Goal: Task Accomplishment & Management: Use online tool/utility

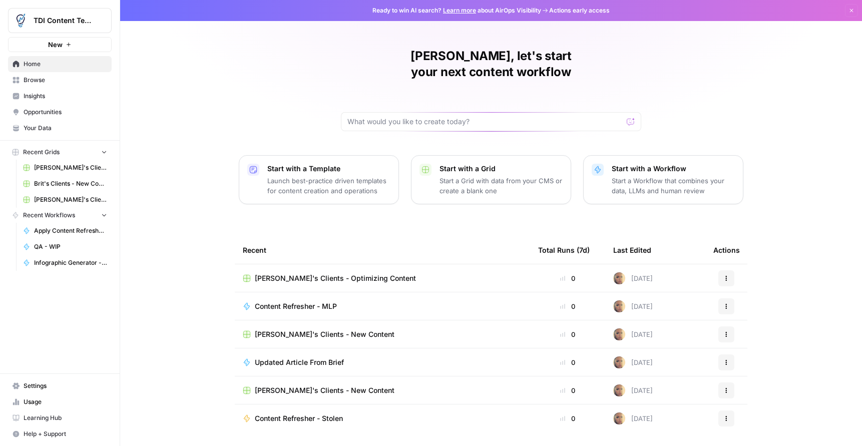
click at [45, 84] on span "Browse" at bounding box center [66, 80] width 84 height 9
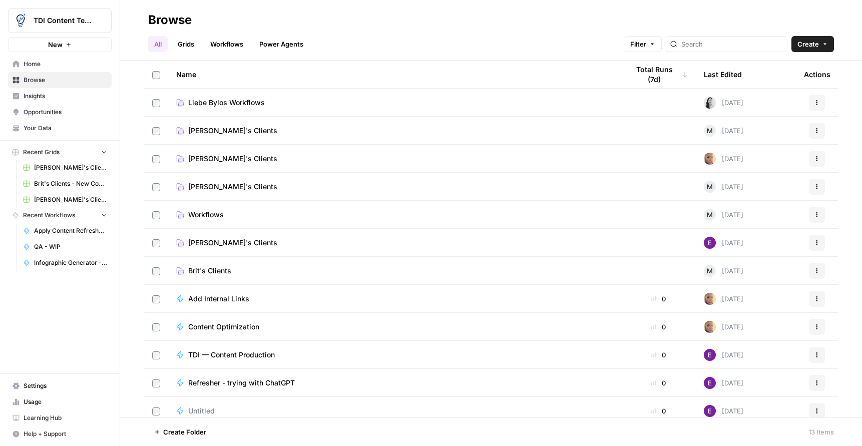
click at [191, 239] on span "[PERSON_NAME]'s Clients" at bounding box center [232, 243] width 89 height 10
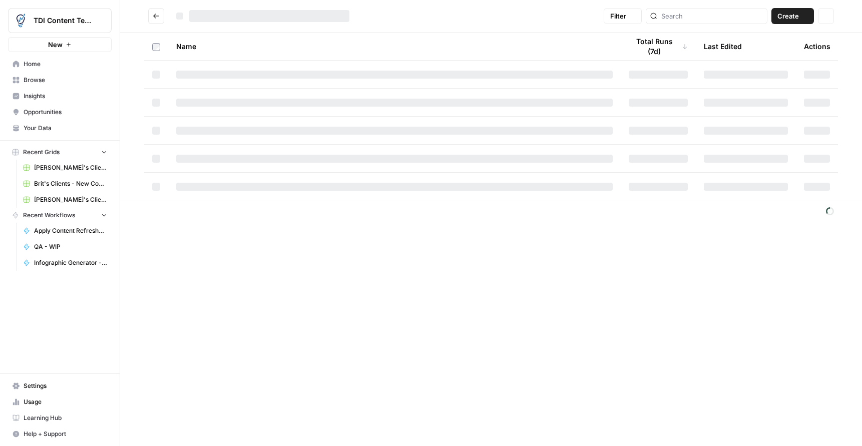
click at [192, 239] on div "Filter Create Actions Name Total Runs (7d) Last Edited Actions" at bounding box center [491, 223] width 742 height 446
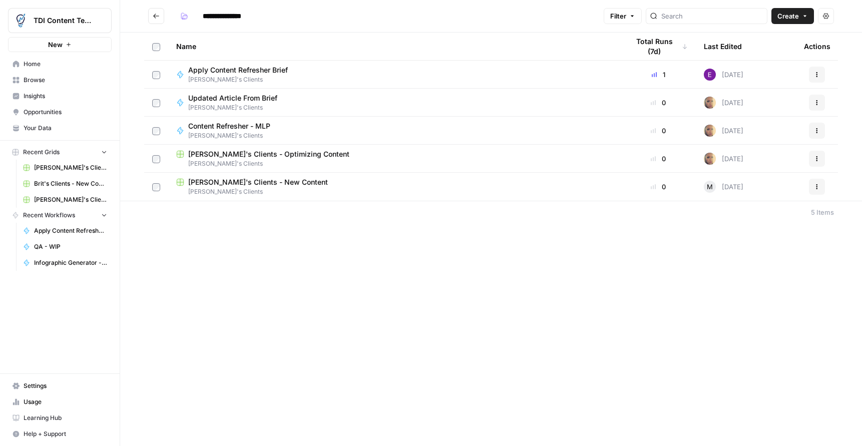
click at [260, 159] on span "[PERSON_NAME]'s Clients" at bounding box center [394, 163] width 437 height 9
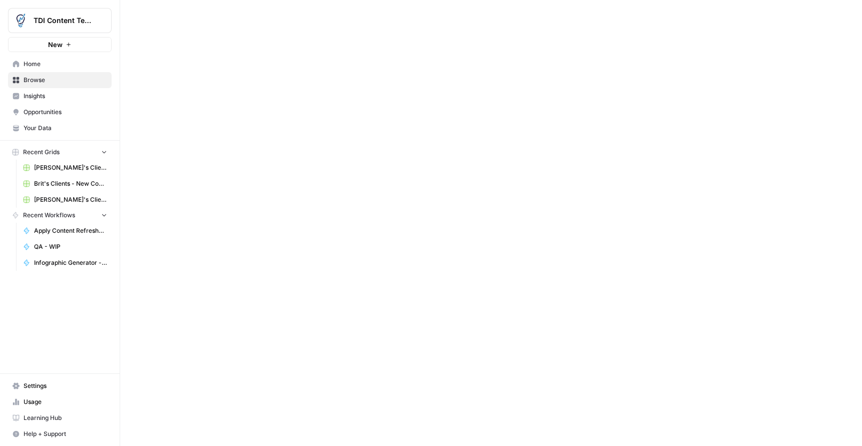
click at [260, 159] on div at bounding box center [491, 223] width 742 height 446
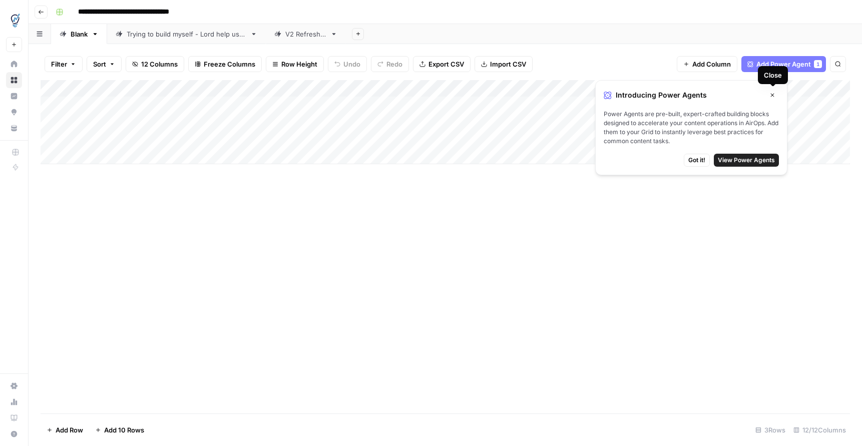
click at [773, 96] on icon "button" at bounding box center [773, 95] width 6 height 6
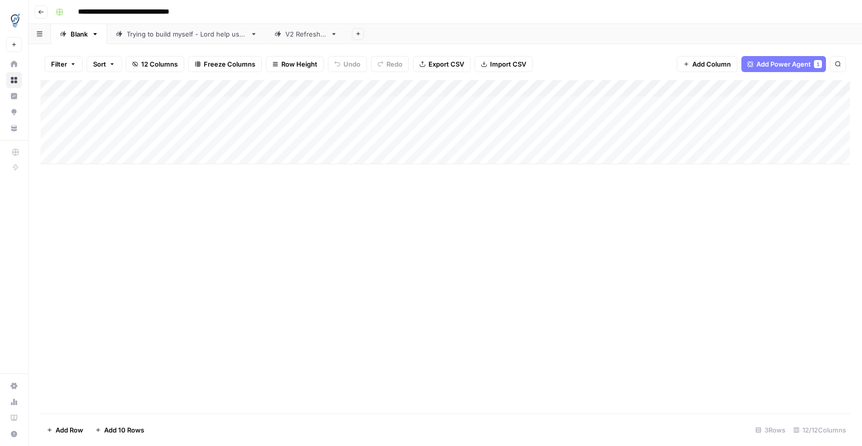
click at [254, 19] on div "**********" at bounding box center [452, 12] width 801 height 16
click at [322, 37] on div "V2 Refresher" at bounding box center [305, 34] width 41 height 10
click at [774, 89] on div "Add Column" at bounding box center [446, 105] width 810 height 50
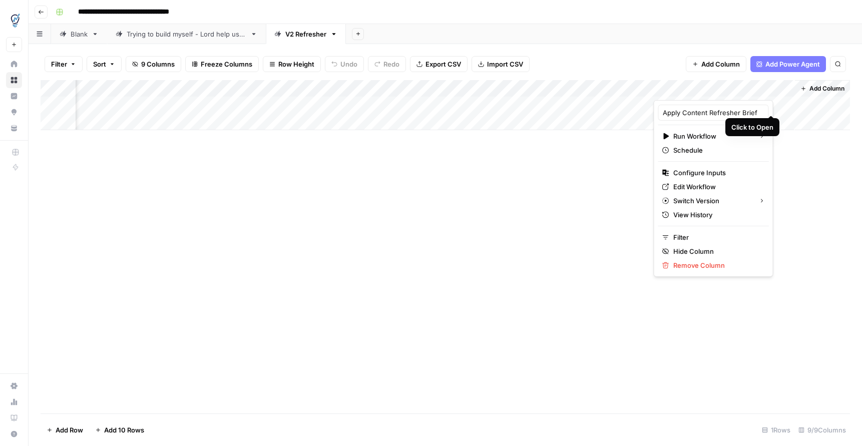
click at [769, 104] on div "Add Column" at bounding box center [446, 105] width 810 height 50
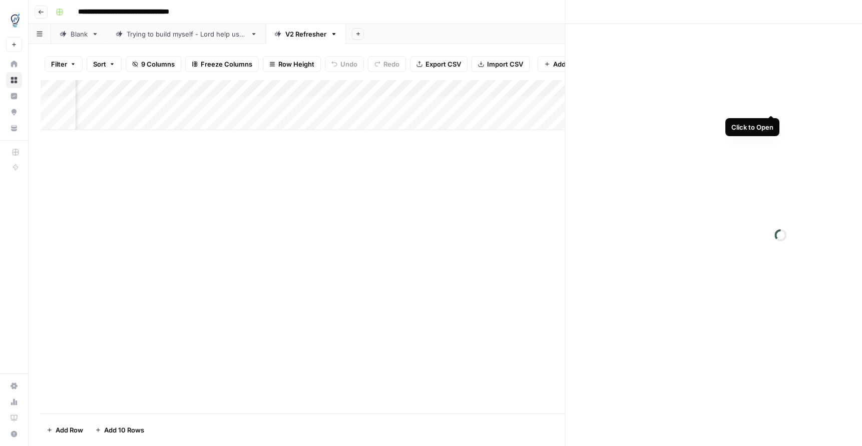
scroll to position [0, 238]
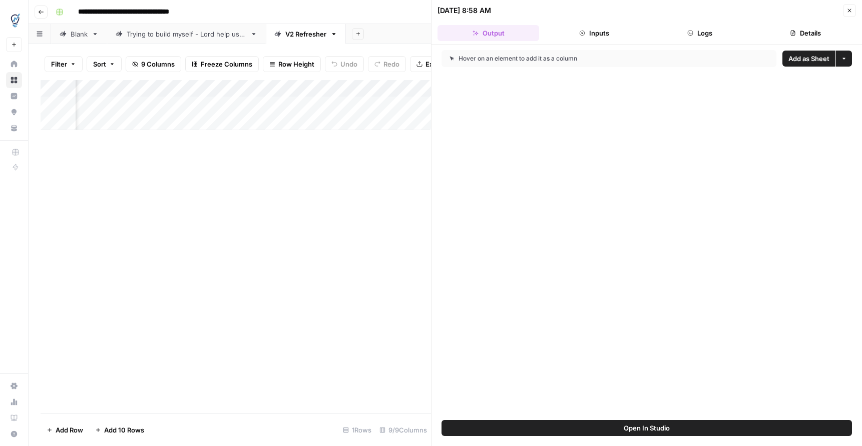
click at [851, 12] on icon "button" at bounding box center [850, 11] width 6 height 6
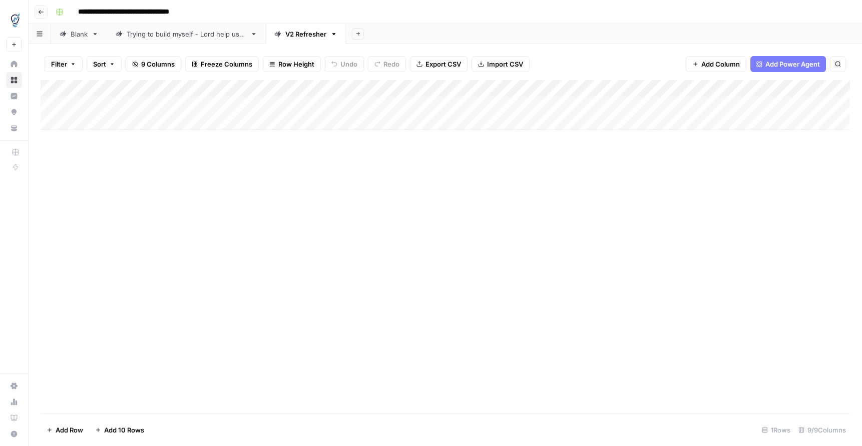
click at [127, 128] on div "Add Column" at bounding box center [446, 105] width 810 height 50
click at [140, 121] on div "Add Column" at bounding box center [446, 113] width 810 height 67
click at [140, 120] on div "Add Column" at bounding box center [446, 113] width 810 height 67
drag, startPoint x: 256, startPoint y: 171, endPoint x: 240, endPoint y: 129, distance: 44.7
click at [256, 171] on div "Add Column" at bounding box center [446, 247] width 810 height 334
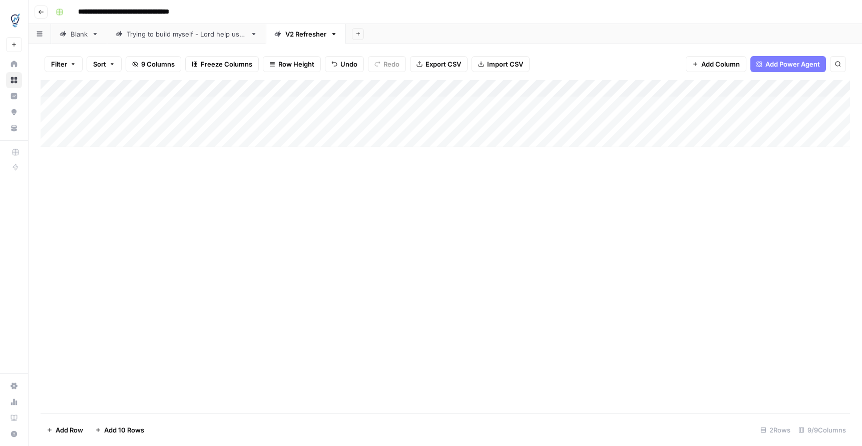
click at [225, 124] on div "Add Column" at bounding box center [446, 113] width 810 height 67
click at [207, 117] on div "Add Column" at bounding box center [446, 113] width 810 height 67
click at [207, 119] on input at bounding box center [249, 125] width 160 height 12
type input "**********"
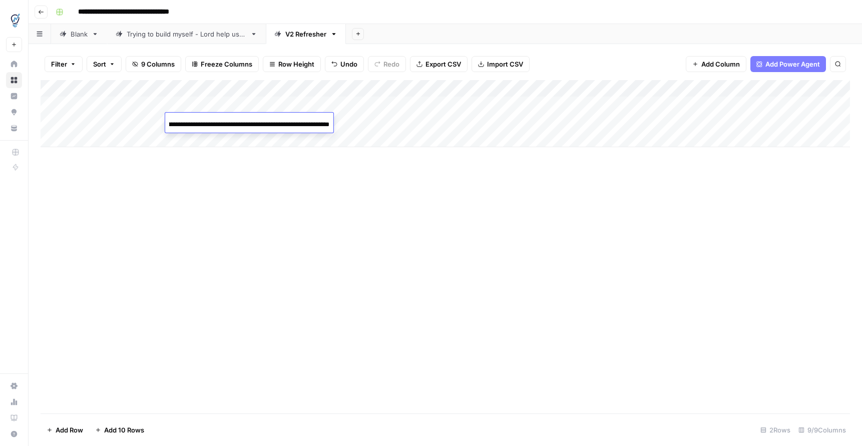
click at [239, 206] on div "Add Column" at bounding box center [446, 247] width 810 height 334
click at [392, 122] on div "Add Column" at bounding box center [446, 113] width 810 height 67
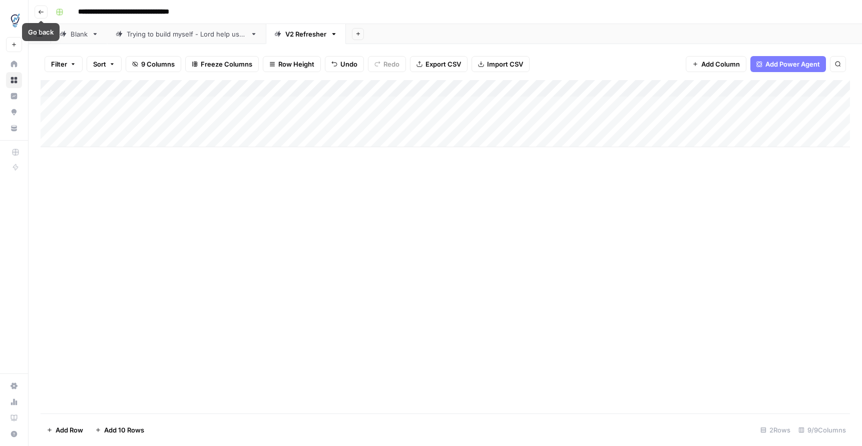
click at [43, 15] on button "Go back" at bounding box center [41, 12] width 13 height 13
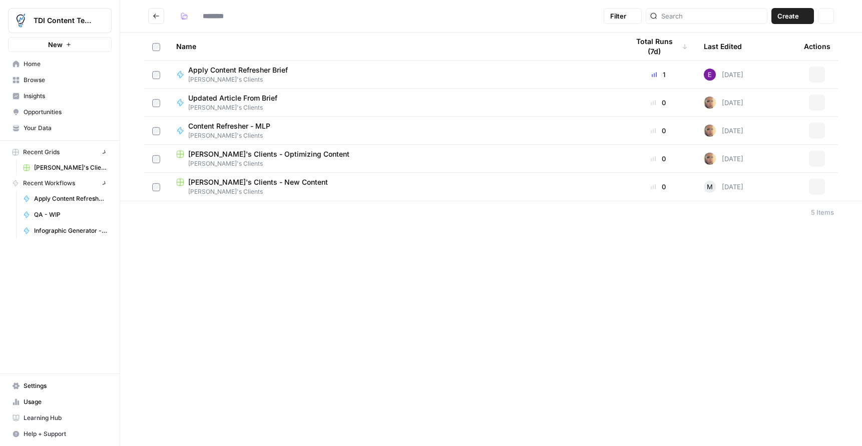
type input "**********"
click at [155, 17] on icon "Go back" at bounding box center [156, 16] width 7 height 7
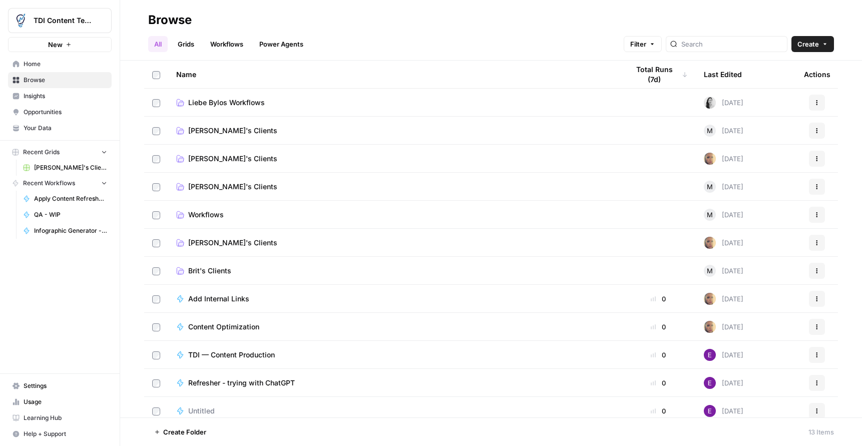
click at [216, 249] on td "[PERSON_NAME]'s Clients" at bounding box center [394, 243] width 453 height 28
click at [194, 51] on link "Grids" at bounding box center [186, 44] width 29 height 16
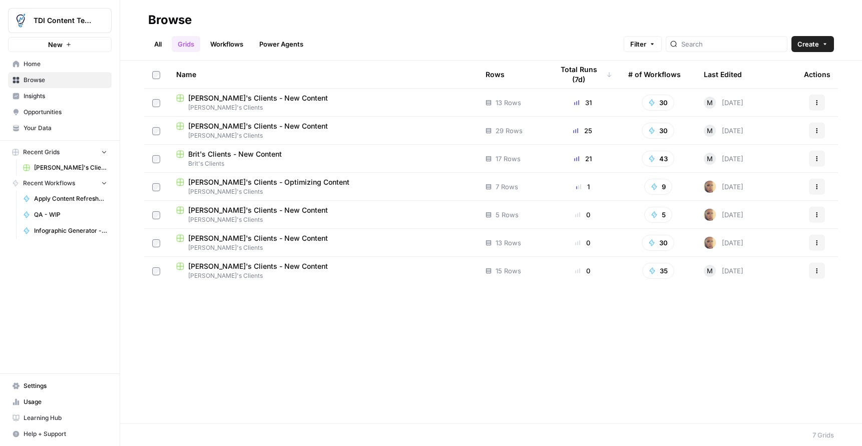
click at [225, 45] on link "Workflows" at bounding box center [226, 44] width 45 height 16
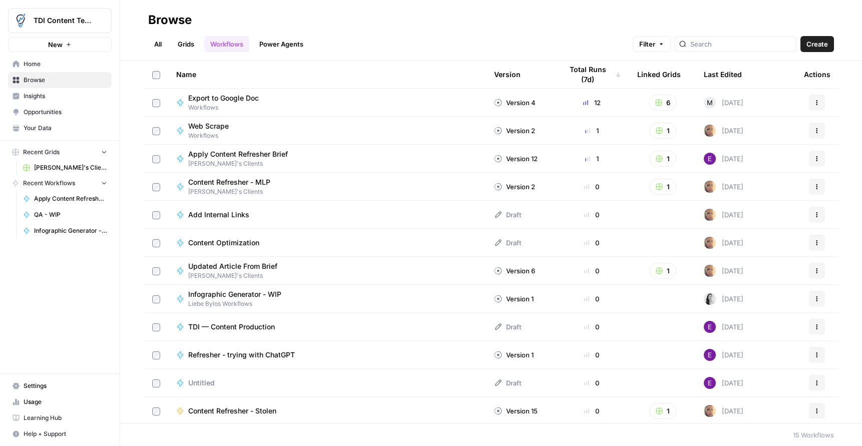
click at [230, 153] on span "Apply Content Refresher Brief" at bounding box center [238, 154] width 100 height 10
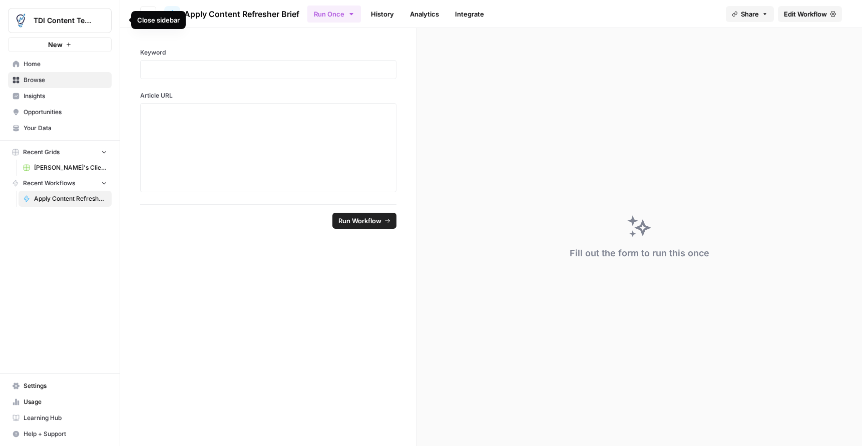
click at [139, 12] on div "Close sidebar" at bounding box center [158, 20] width 55 height 18
click at [152, 13] on button "Go back" at bounding box center [148, 14] width 16 height 16
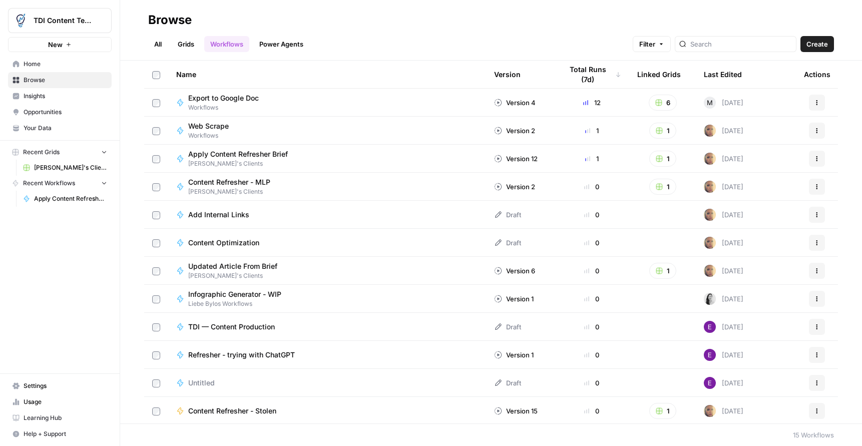
scroll to position [4, 0]
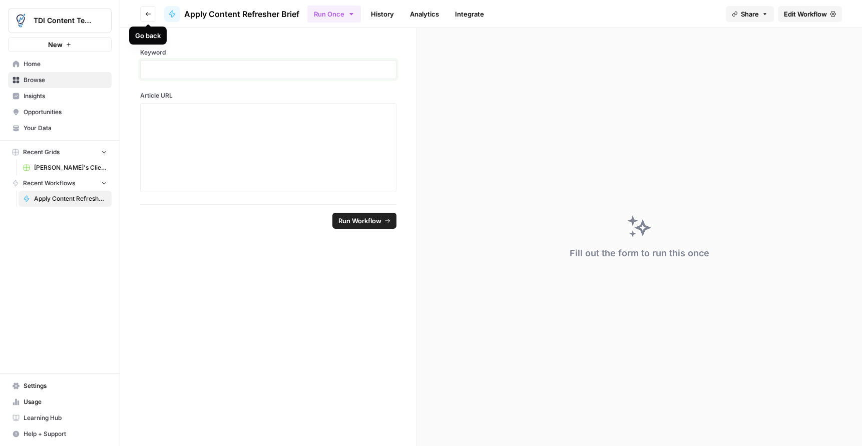
click at [189, 67] on p at bounding box center [268, 70] width 243 height 10
drag, startPoint x: 593, startPoint y: 157, endPoint x: 548, endPoint y: 148, distance: 46.0
click at [593, 158] on div "Fill out the form to run this once" at bounding box center [639, 237] width 445 height 418
click at [148, 17] on button "Go back" at bounding box center [148, 14] width 16 height 16
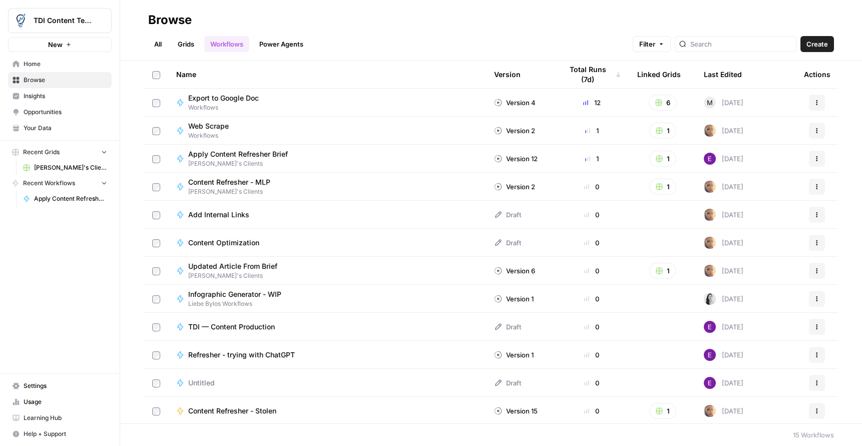
click at [234, 149] on span "Apply Content Refresher Brief" at bounding box center [238, 154] width 100 height 10
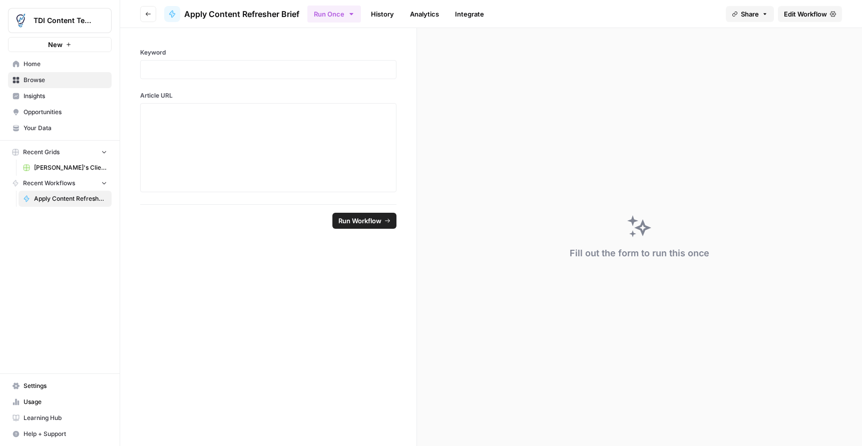
click at [791, 15] on span "Edit Workflow" at bounding box center [805, 14] width 43 height 10
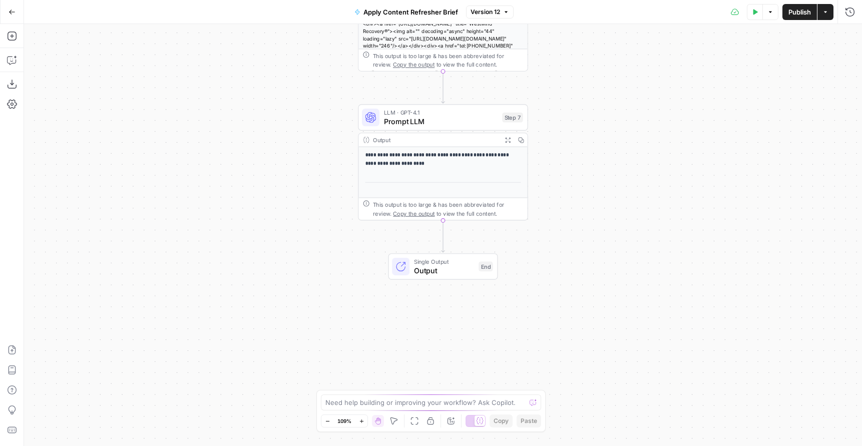
click at [455, 167] on div "**********" at bounding box center [443, 301] width 169 height 309
click at [455, 124] on span "Prompt LLM" at bounding box center [441, 121] width 114 height 11
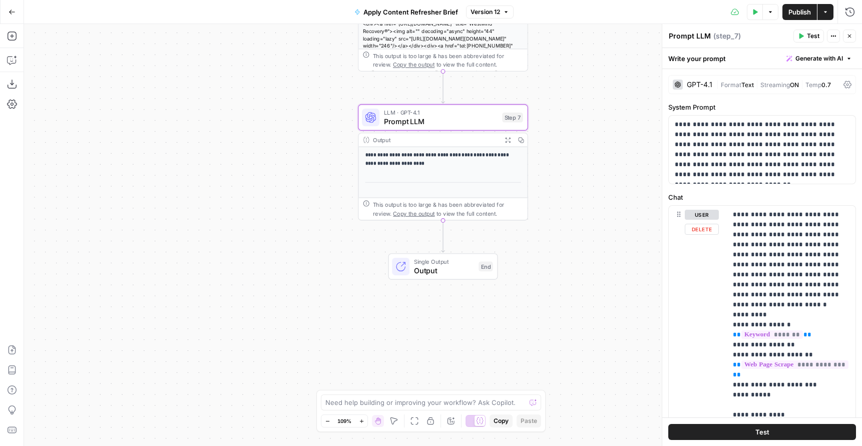
scroll to position [187, 0]
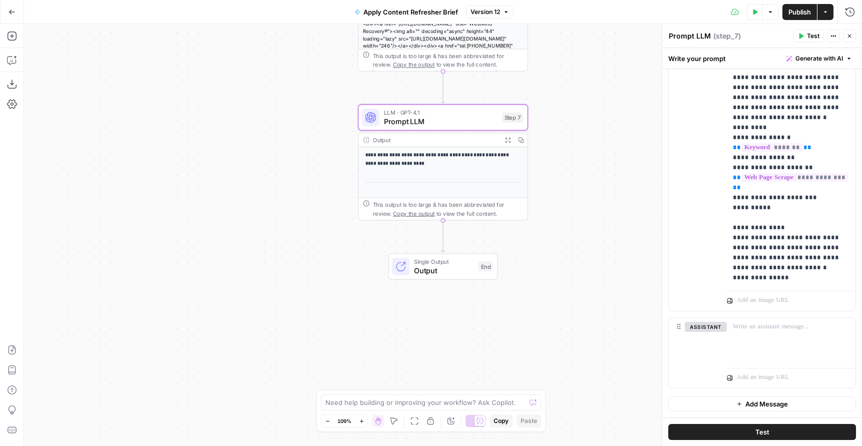
drag, startPoint x: 581, startPoint y: 159, endPoint x: 587, endPoint y: 162, distance: 6.7
click at [581, 159] on div "**********" at bounding box center [443, 235] width 838 height 422
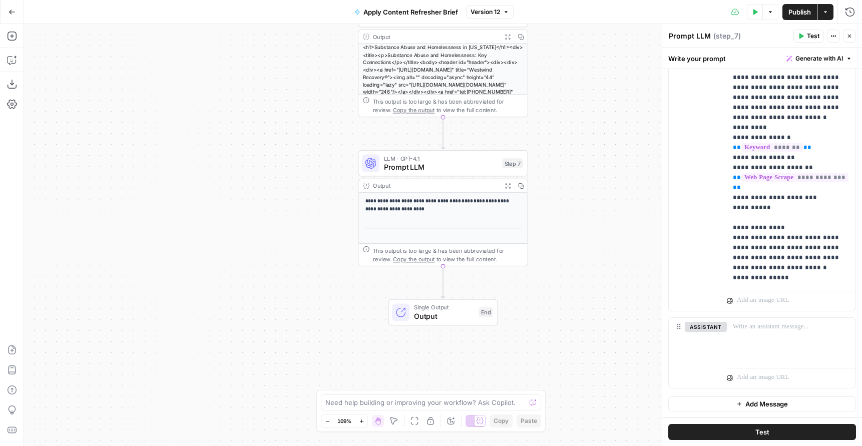
click at [445, 323] on div "Single Output Output End Switch to multiple outputs" at bounding box center [444, 312] width 110 height 27
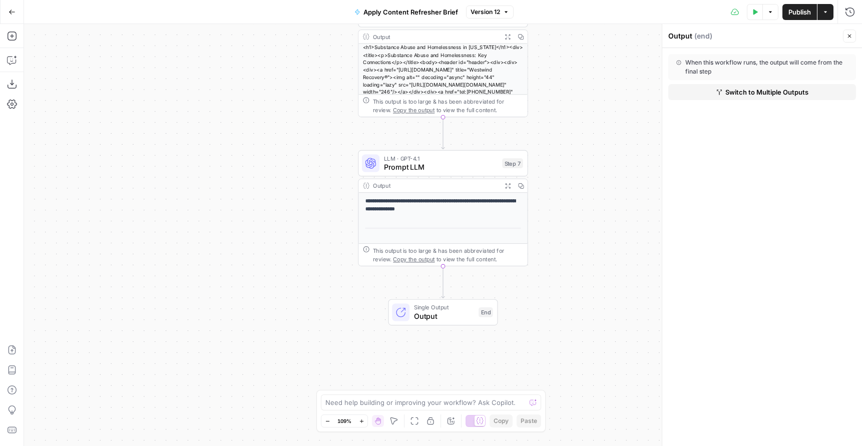
click at [470, 210] on p "**********" at bounding box center [444, 205] width 156 height 16
click at [844, 38] on button "Close" at bounding box center [849, 36] width 13 height 13
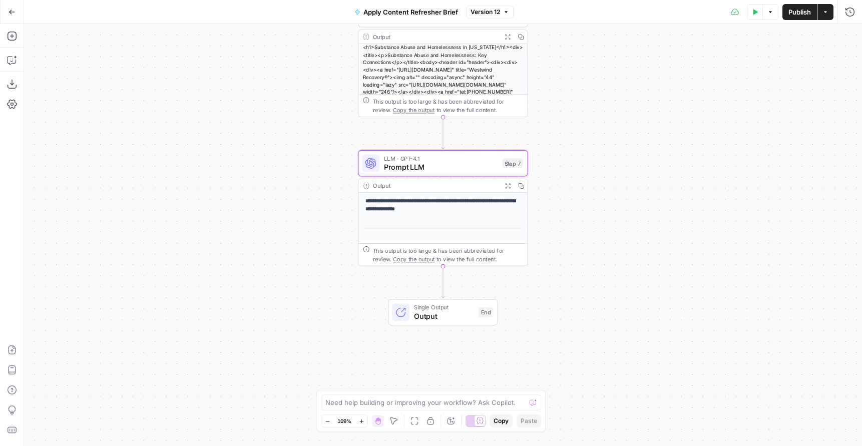
click at [456, 194] on div "**********" at bounding box center [443, 347] width 169 height 309
click at [443, 166] on span "Prompt LLM" at bounding box center [441, 167] width 114 height 11
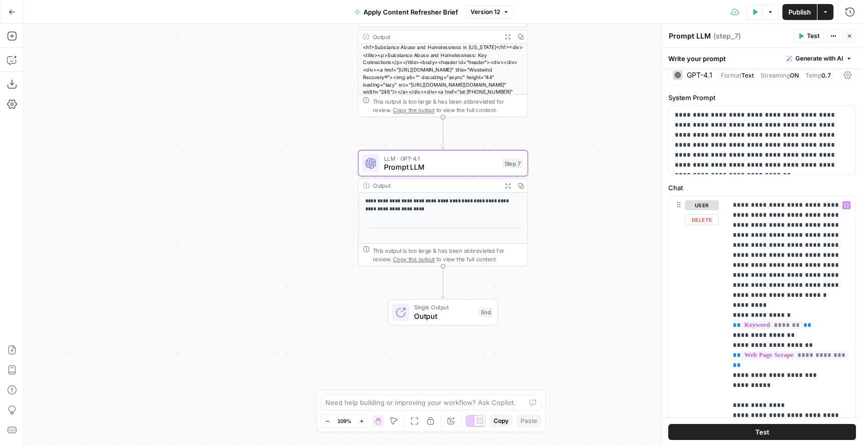
scroll to position [0, 0]
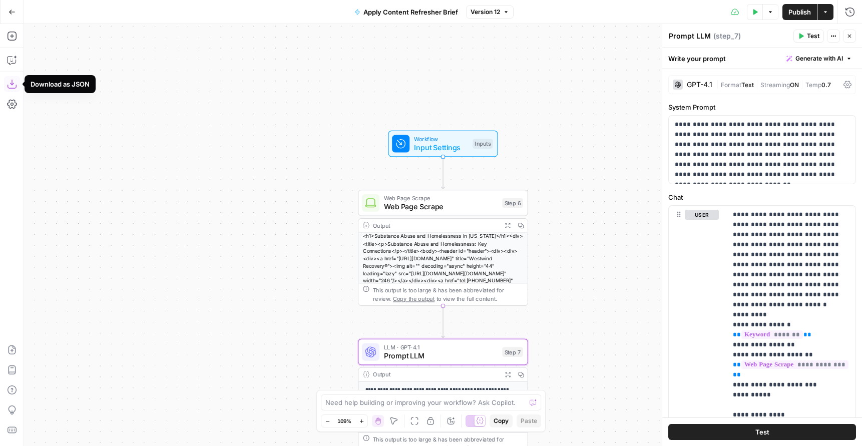
click at [812, 37] on span "Test" at bounding box center [813, 36] width 13 height 9
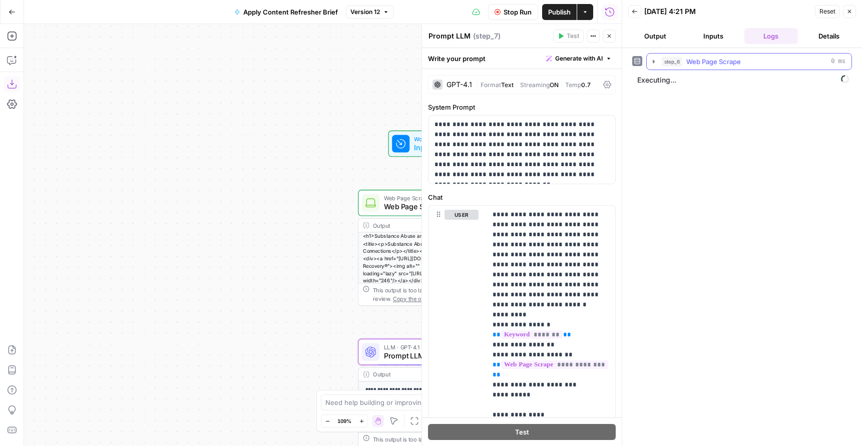
click at [655, 62] on icon "button" at bounding box center [654, 62] width 2 height 4
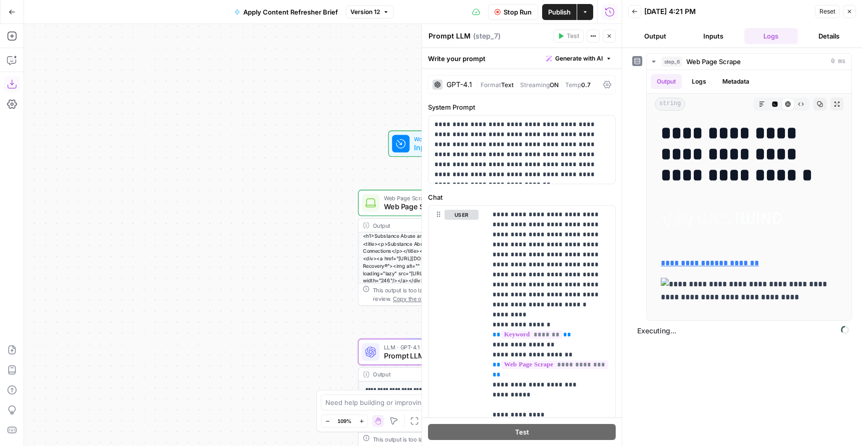
click at [411, 144] on div "Workflow Input Settings Inputs Test Step" at bounding box center [442, 143] width 101 height 19
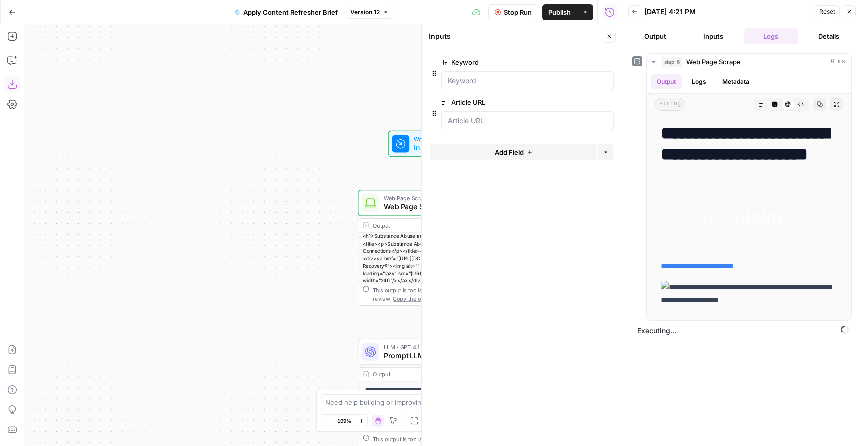
click at [512, 14] on span "Stop Run" at bounding box center [518, 12] width 28 height 10
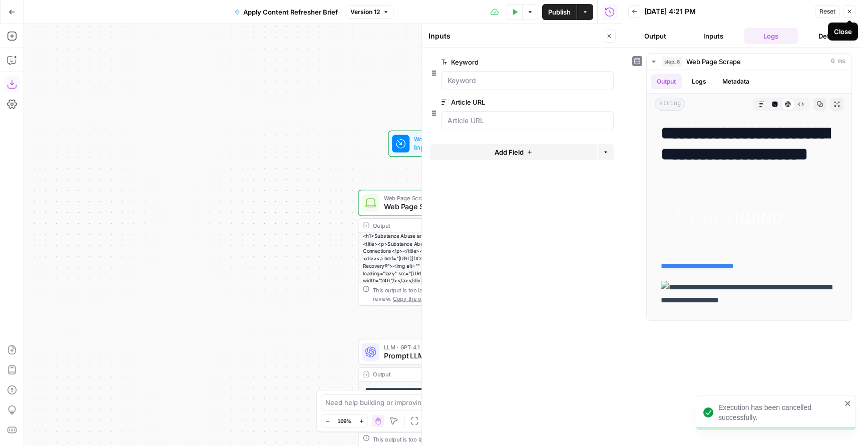
click at [849, 16] on button "Close" at bounding box center [849, 11] width 13 height 13
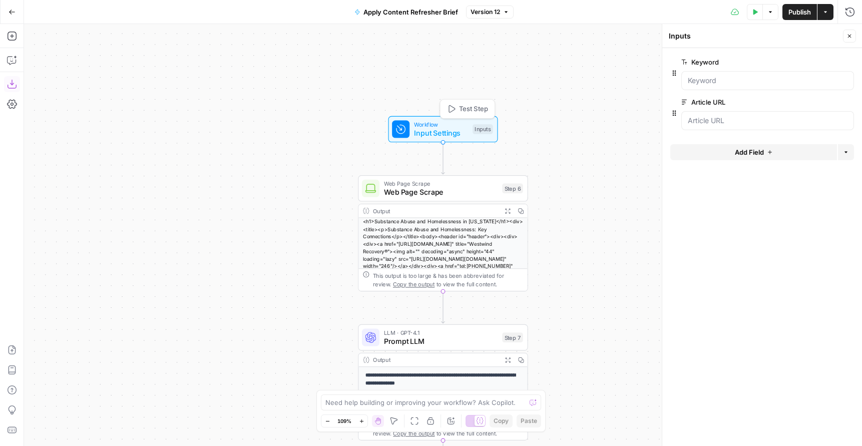
click at [433, 130] on span "Input Settings" at bounding box center [441, 133] width 54 height 11
click at [754, 80] on input "Keyword" at bounding box center [768, 81] width 160 height 10
click at [717, 81] on input "Keyword" at bounding box center [768, 81] width 160 height 10
click at [720, 81] on input "Keyword" at bounding box center [768, 81] width 160 height 10
click at [754, 35] on div "Test Data T" at bounding box center [755, 34] width 40 height 10
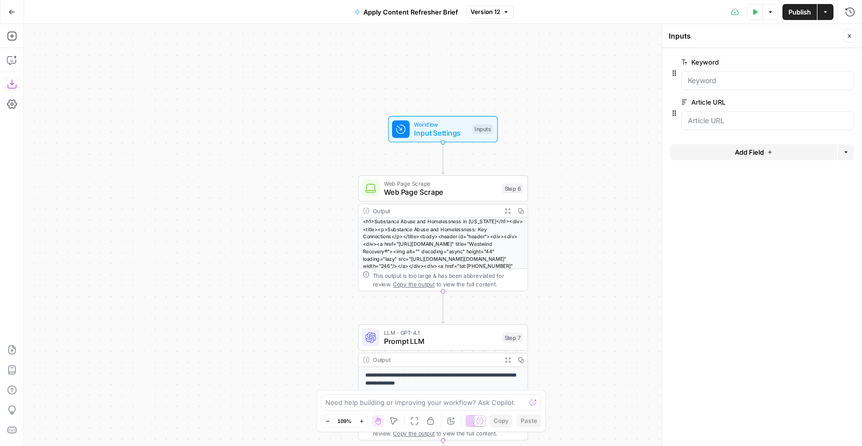
drag, startPoint x: 755, startPoint y: 15, endPoint x: 788, endPoint y: 44, distance: 44.3
click at [778, 38] on body "**********" at bounding box center [431, 223] width 862 height 446
click at [755, 17] on button "Test Data" at bounding box center [755, 12] width 16 height 16
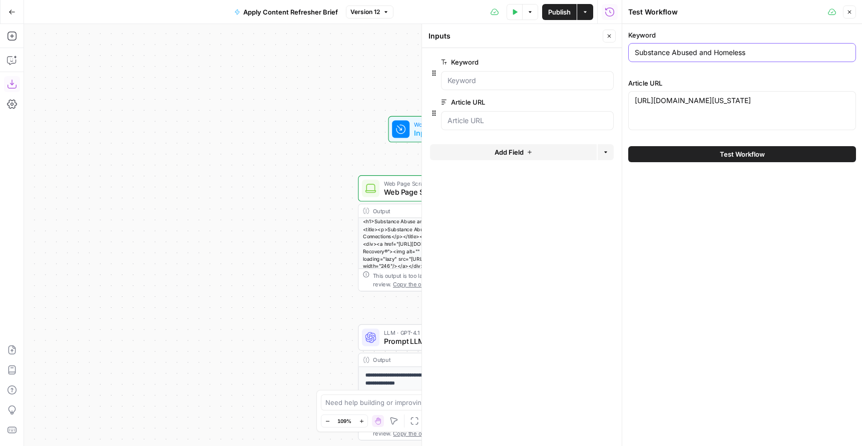
click at [732, 52] on input "Substance Abused and Homeless" at bounding box center [742, 53] width 215 height 10
click at [733, 52] on input "Substance Abused and Homeless" at bounding box center [742, 53] width 215 height 10
paste input "adolescent iop"
type input "adolescent iop"
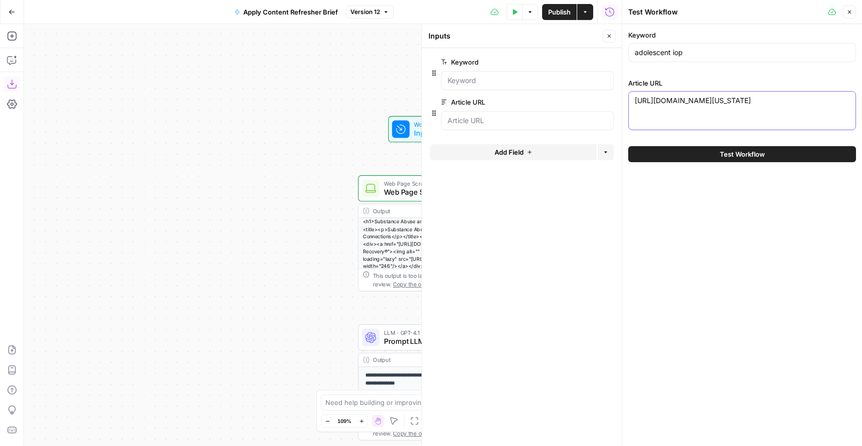
click at [769, 106] on textarea "https://westwindrecovery.com/recovery-blog/substance-abuse-and-homelessness-in-…" at bounding box center [742, 101] width 215 height 10
drag, startPoint x: 765, startPoint y: 113, endPoint x: 626, endPoint y: 100, distance: 139.8
click at [626, 100] on div "Test Workflow Close Keyword adolescent iop Article URL https://westwindrecovery…" at bounding box center [742, 223] width 240 height 446
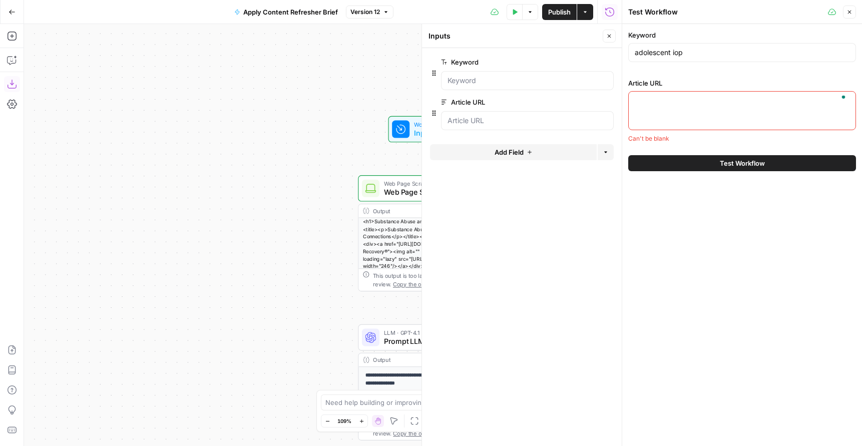
paste textarea "https://ohiocenters.com/teen-treatment/intensive-outpatient-program/"
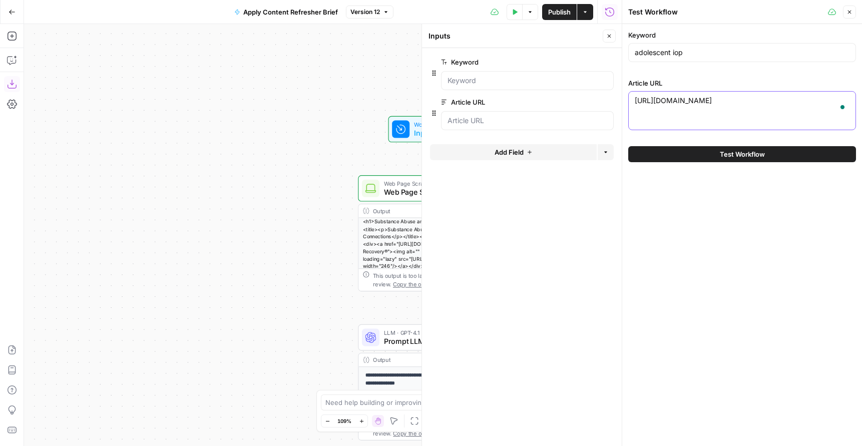
type textarea "https://ohiocenters.com/teen-treatment/intensive-outpatient-program/"
click at [761, 152] on span "Test Workflow" at bounding box center [742, 154] width 45 height 10
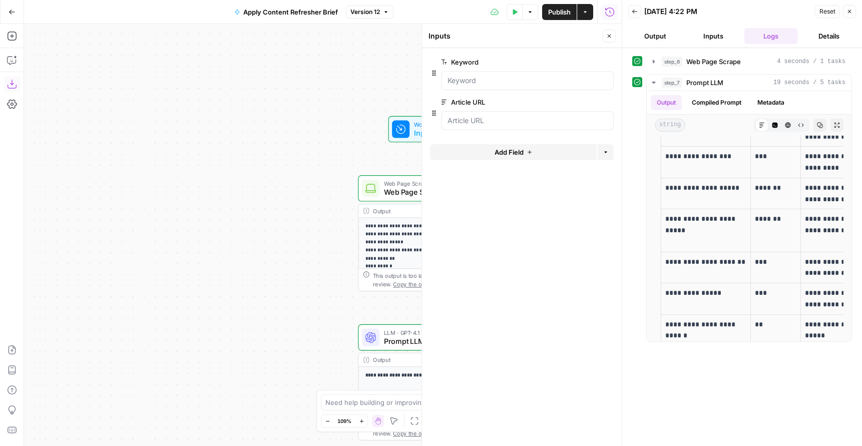
scroll to position [2305, 0]
drag, startPoint x: 304, startPoint y: 274, endPoint x: 318, endPoint y: 269, distance: 14.0
click at [305, 274] on div "**********" at bounding box center [323, 235] width 598 height 422
click at [853, 15] on button "Close" at bounding box center [849, 11] width 13 height 13
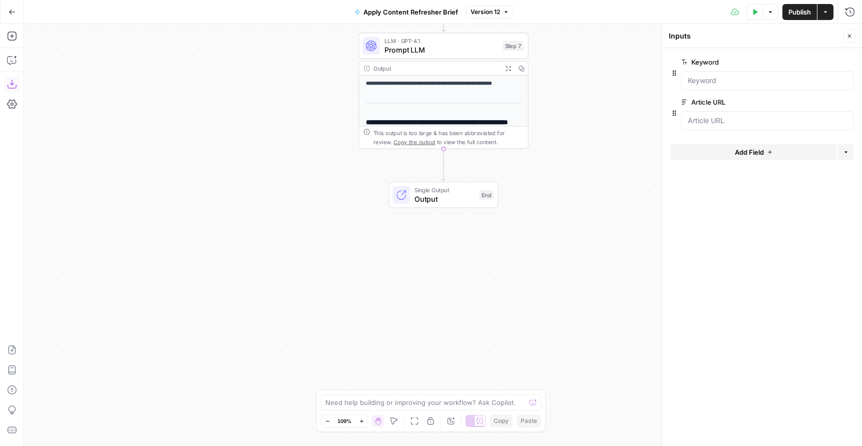
click at [432, 198] on span "Output" at bounding box center [445, 198] width 60 height 11
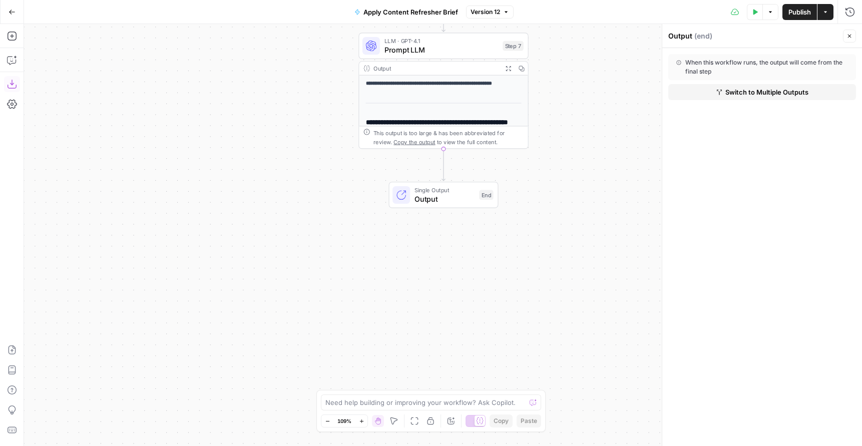
click at [458, 86] on strong "**********" at bounding box center [429, 83] width 126 height 5
click at [477, 87] on p "**********" at bounding box center [444, 84] width 156 height 8
click at [441, 118] on h3 "**********" at bounding box center [444, 126] width 156 height 17
click at [451, 109] on div "**********" at bounding box center [443, 281] width 169 height 410
click at [509, 69] on icon "button" at bounding box center [508, 68] width 5 height 5
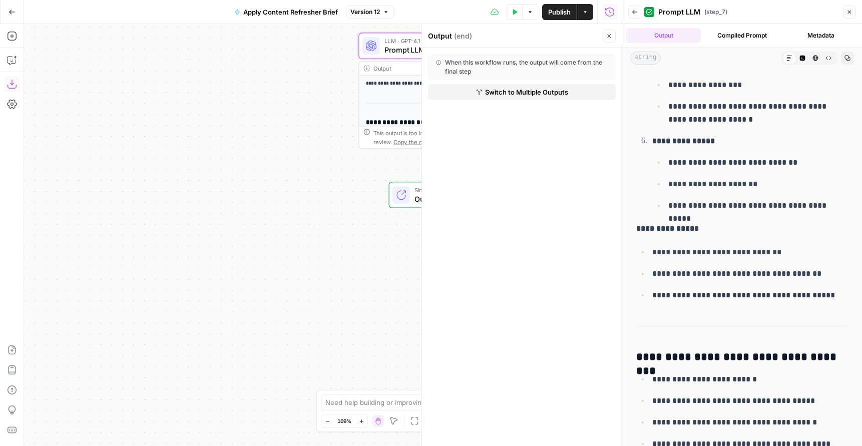
scroll to position [814, 0]
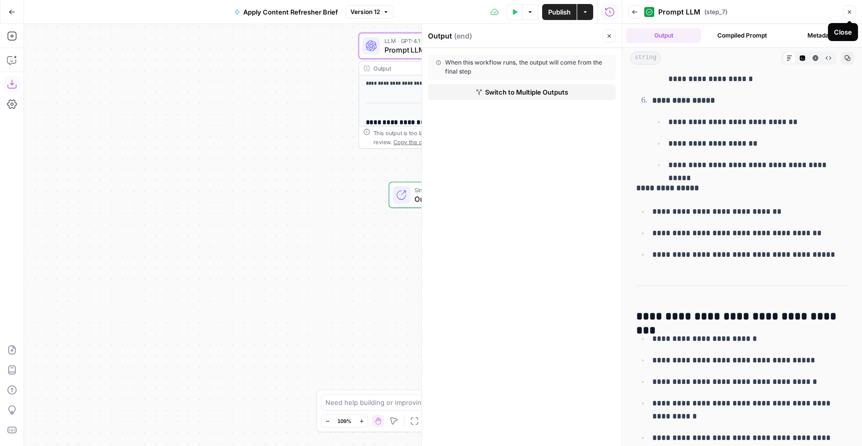
click at [850, 12] on icon "button" at bounding box center [850, 13] width 4 height 4
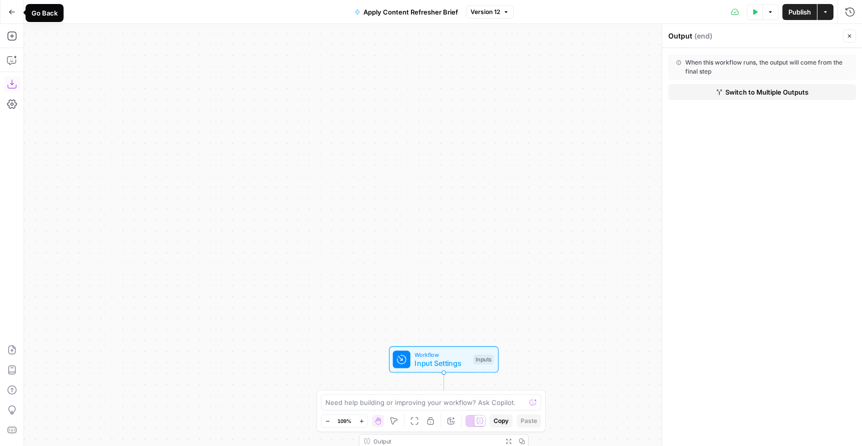
click at [12, 12] on icon "button" at bounding box center [12, 12] width 7 height 7
